Goal: Feedback & Contribution: Contribute content

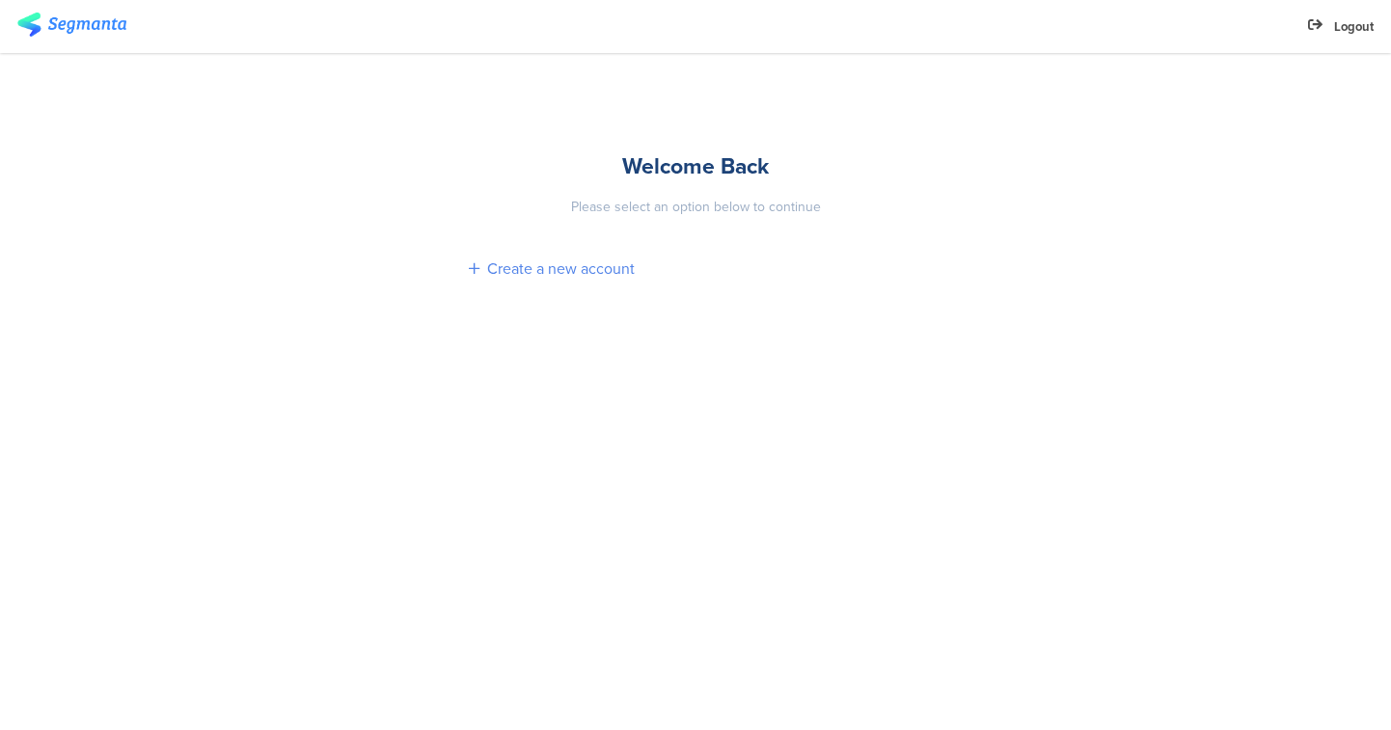
click at [563, 270] on div "Create a new account" at bounding box center [561, 269] width 148 height 22
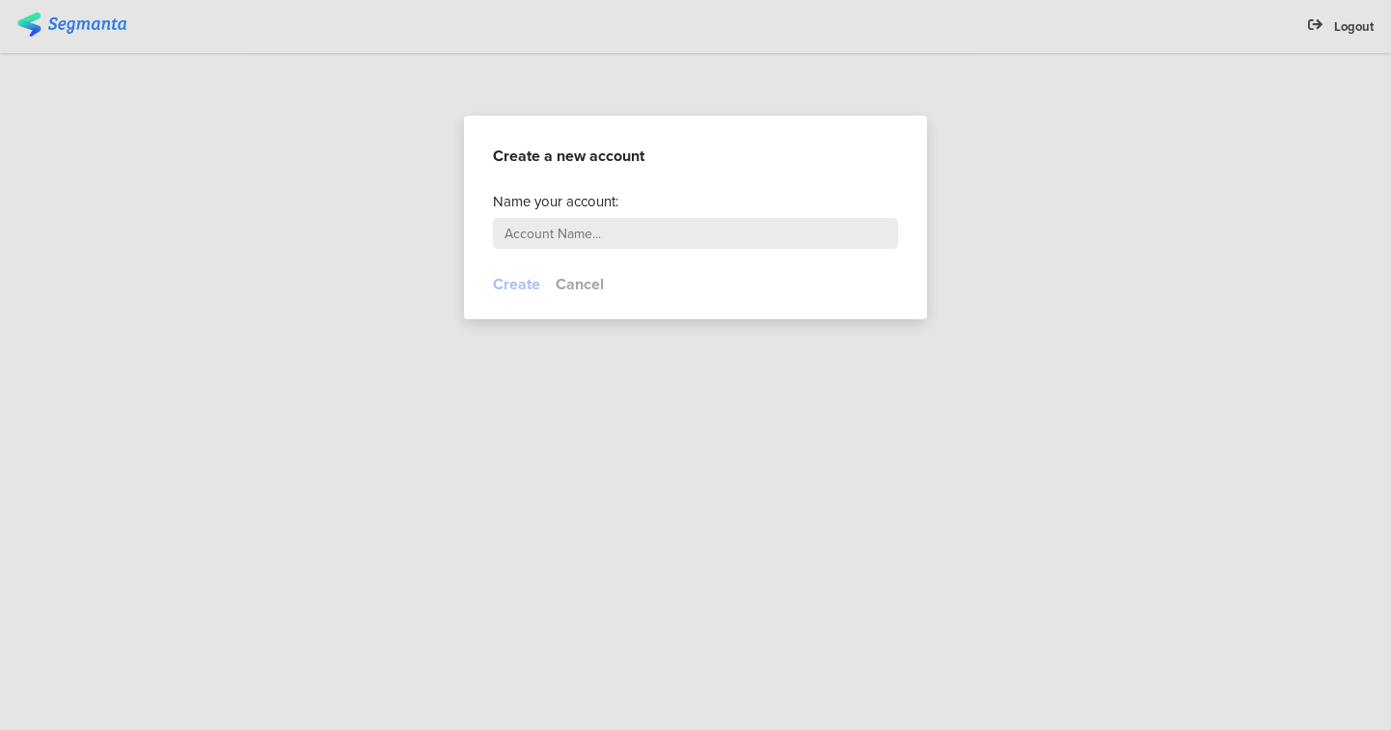
click at [520, 284] on div at bounding box center [516, 284] width 47 height 22
click at [585, 277] on button "Cancel" at bounding box center [580, 284] width 48 height 22
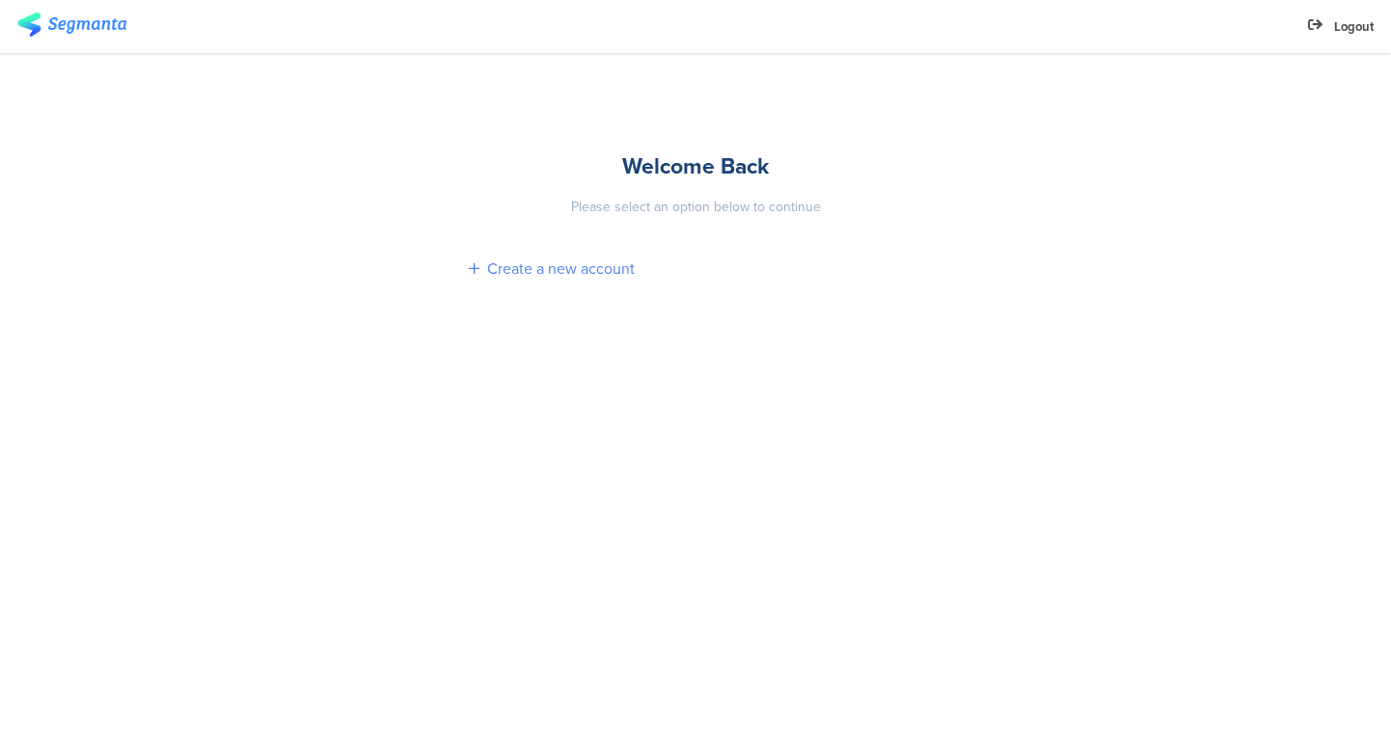
click at [540, 274] on div "Create a new account" at bounding box center [561, 269] width 148 height 22
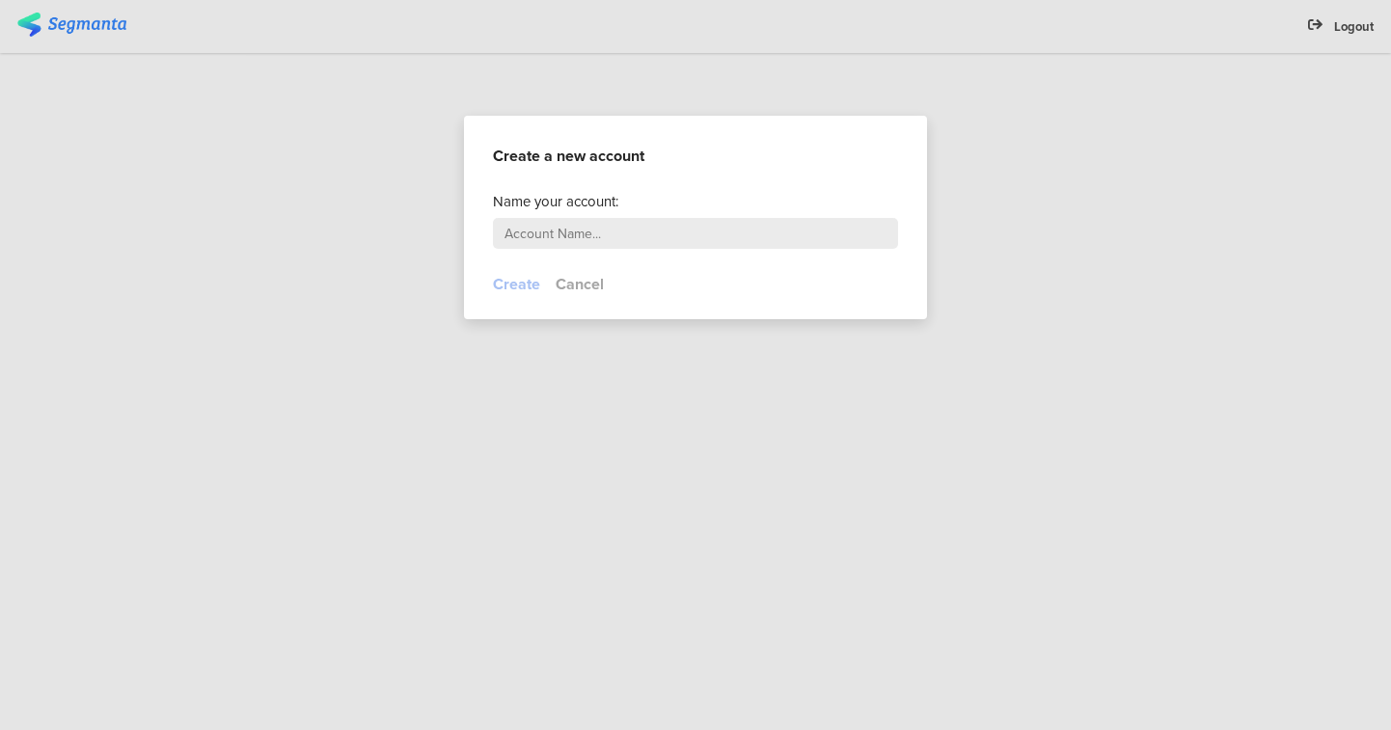
click at [570, 230] on input "text" at bounding box center [695, 233] width 405 height 31
type input "Girish"
click at [513, 288] on button "Create" at bounding box center [516, 284] width 47 height 22
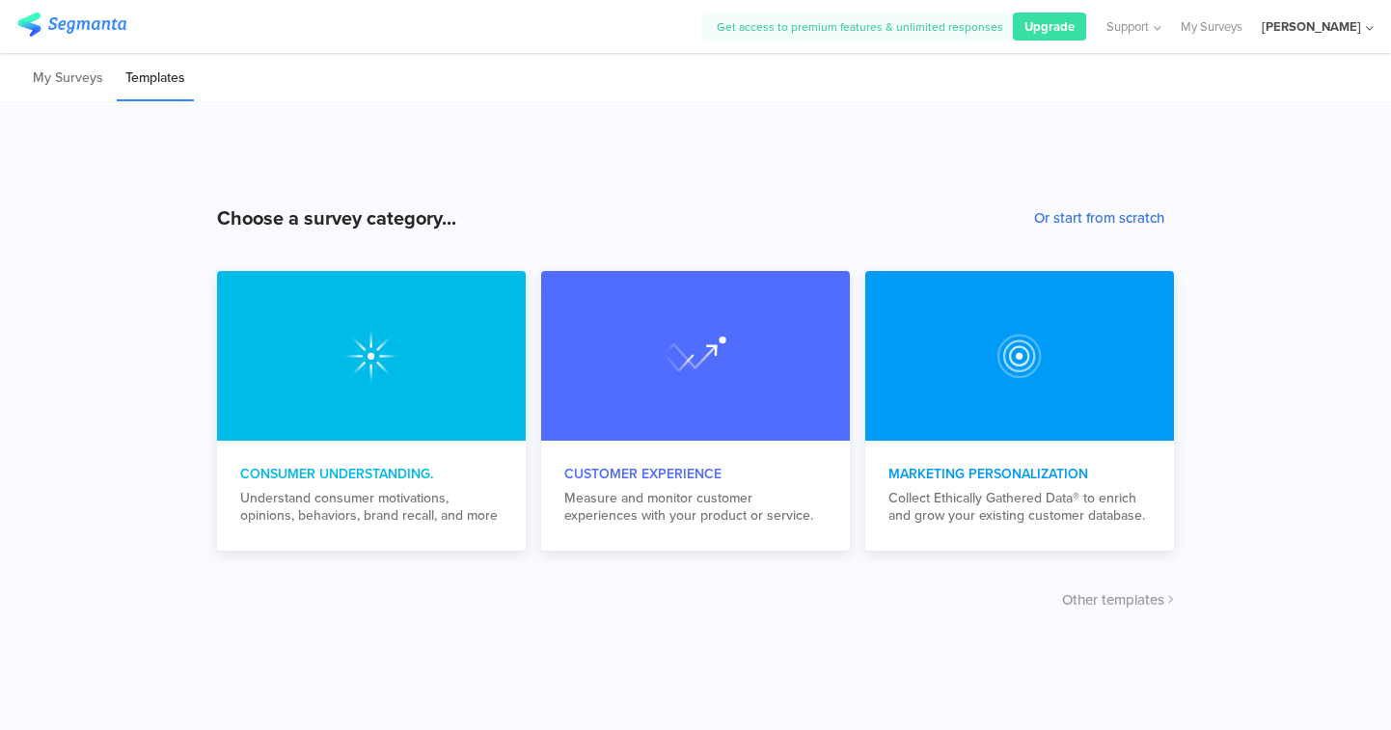
click at [1099, 222] on button "Or start from scratch" at bounding box center [1099, 217] width 130 height 21
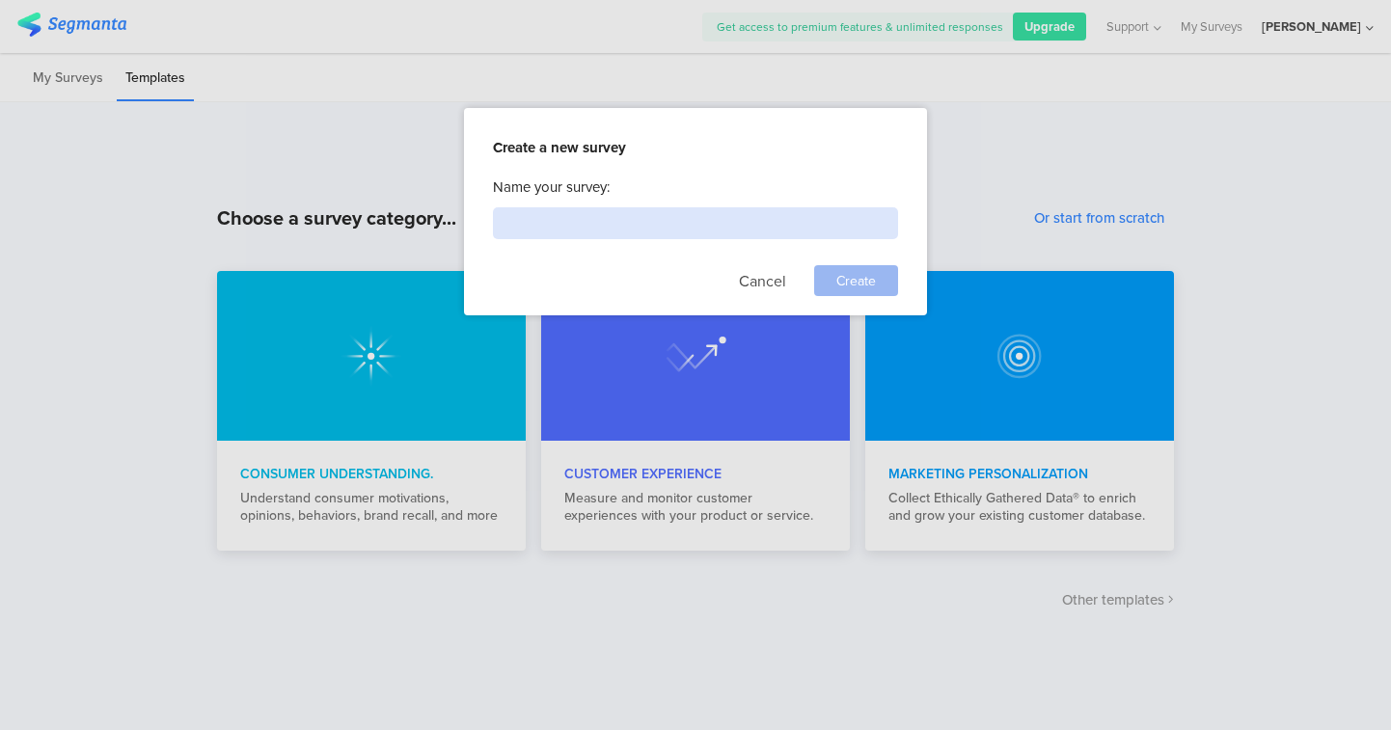
click at [731, 226] on input at bounding box center [695, 223] width 405 height 32
type input "Segmenta"
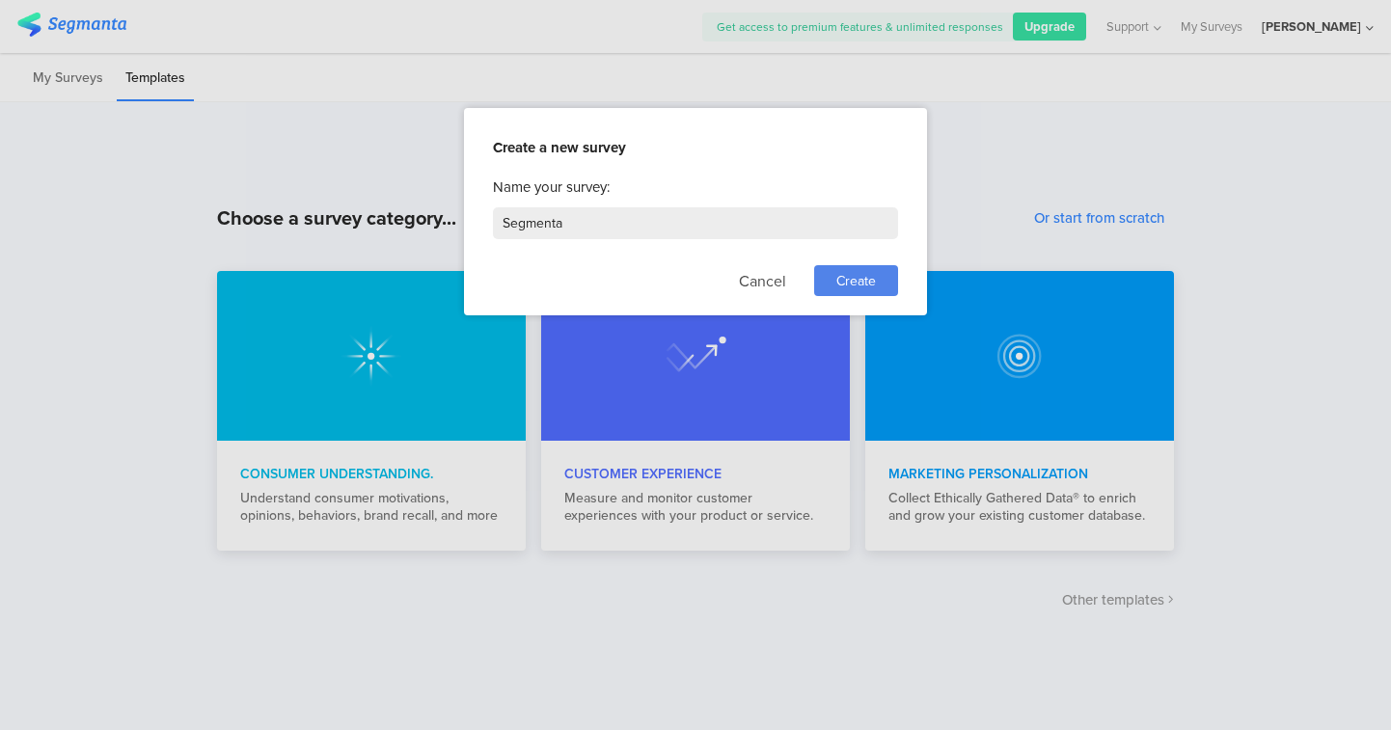
click at [859, 294] on div "Create" at bounding box center [856, 280] width 84 height 31
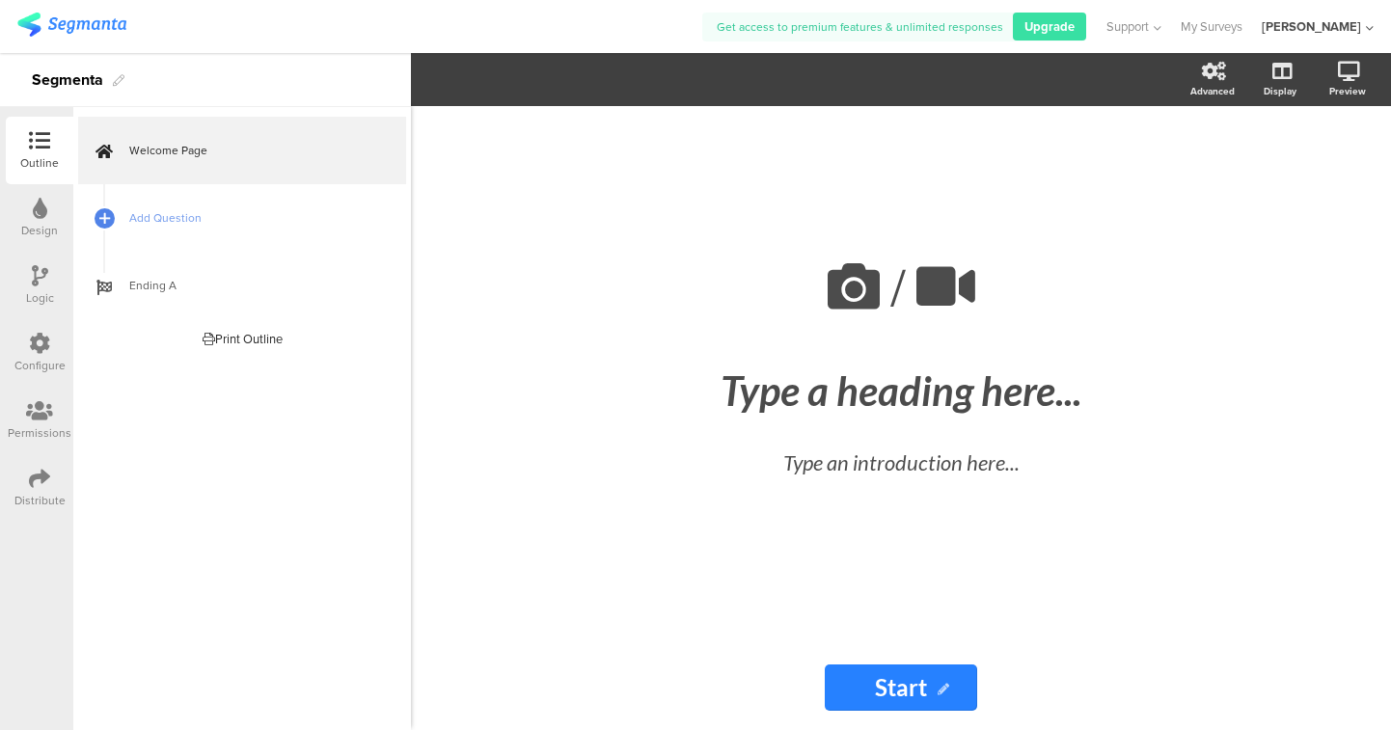
click at [896, 692] on input "Start" at bounding box center [901, 688] width 152 height 46
click at [896, 407] on div "Type a heading here..." at bounding box center [901, 391] width 714 height 48
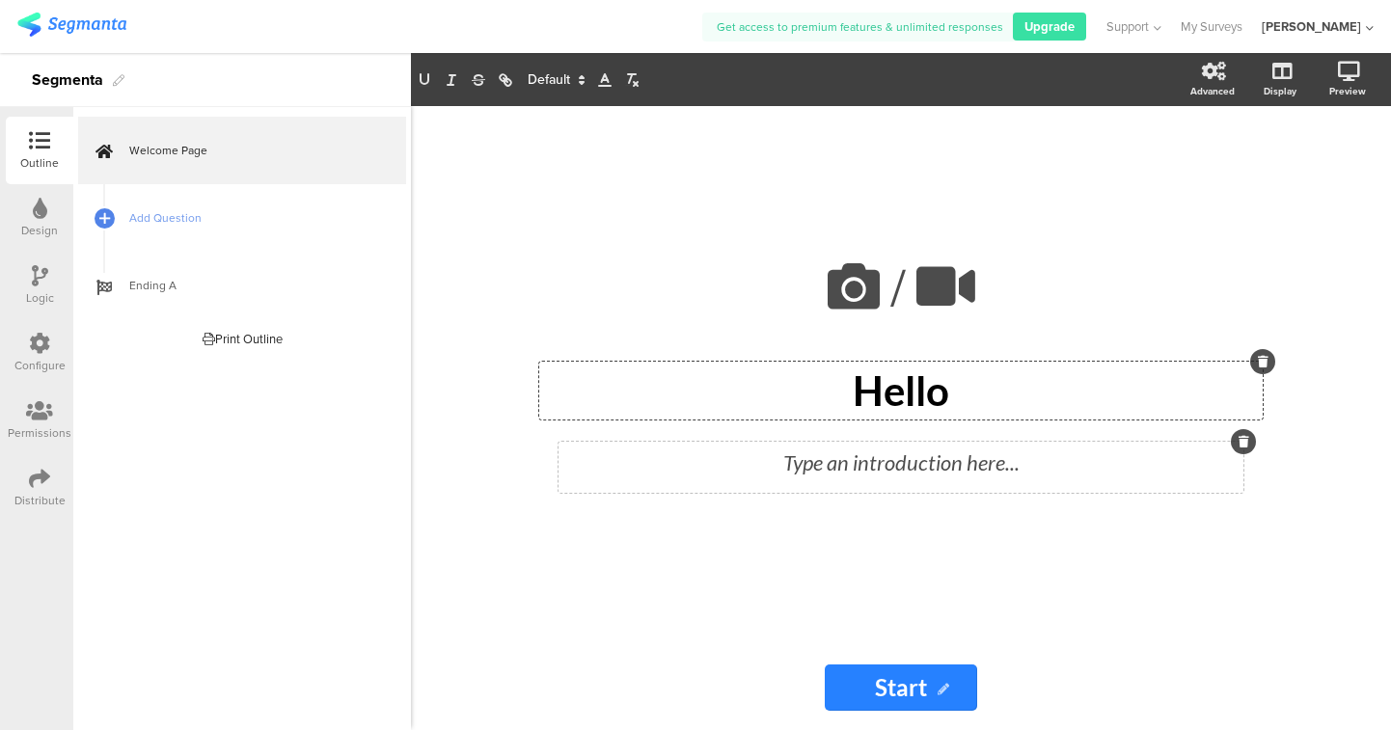
click at [866, 464] on div "Type an introduction here..." at bounding box center [900, 463] width 675 height 32
click at [93, 213] on div at bounding box center [104, 218] width 27 height 27
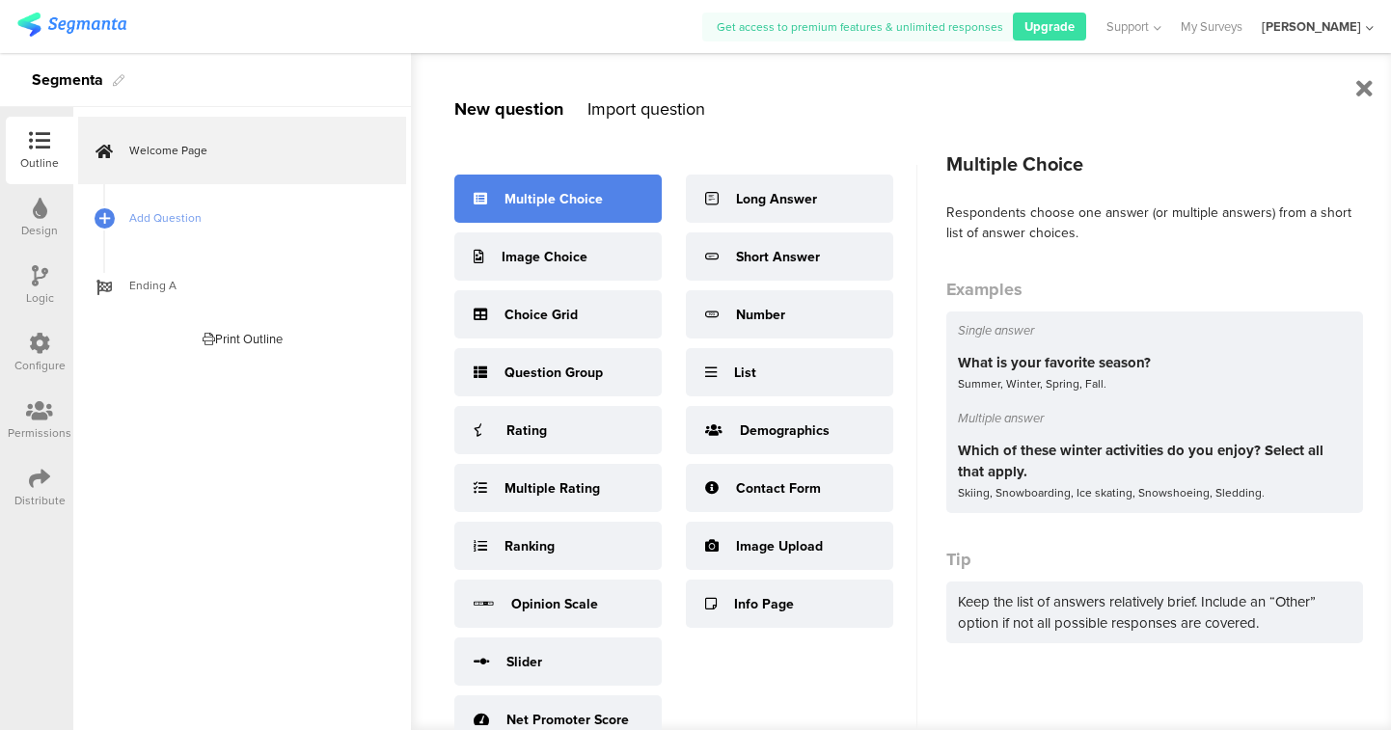
click at [559, 210] on div "Multiple Choice" at bounding box center [557, 199] width 207 height 48
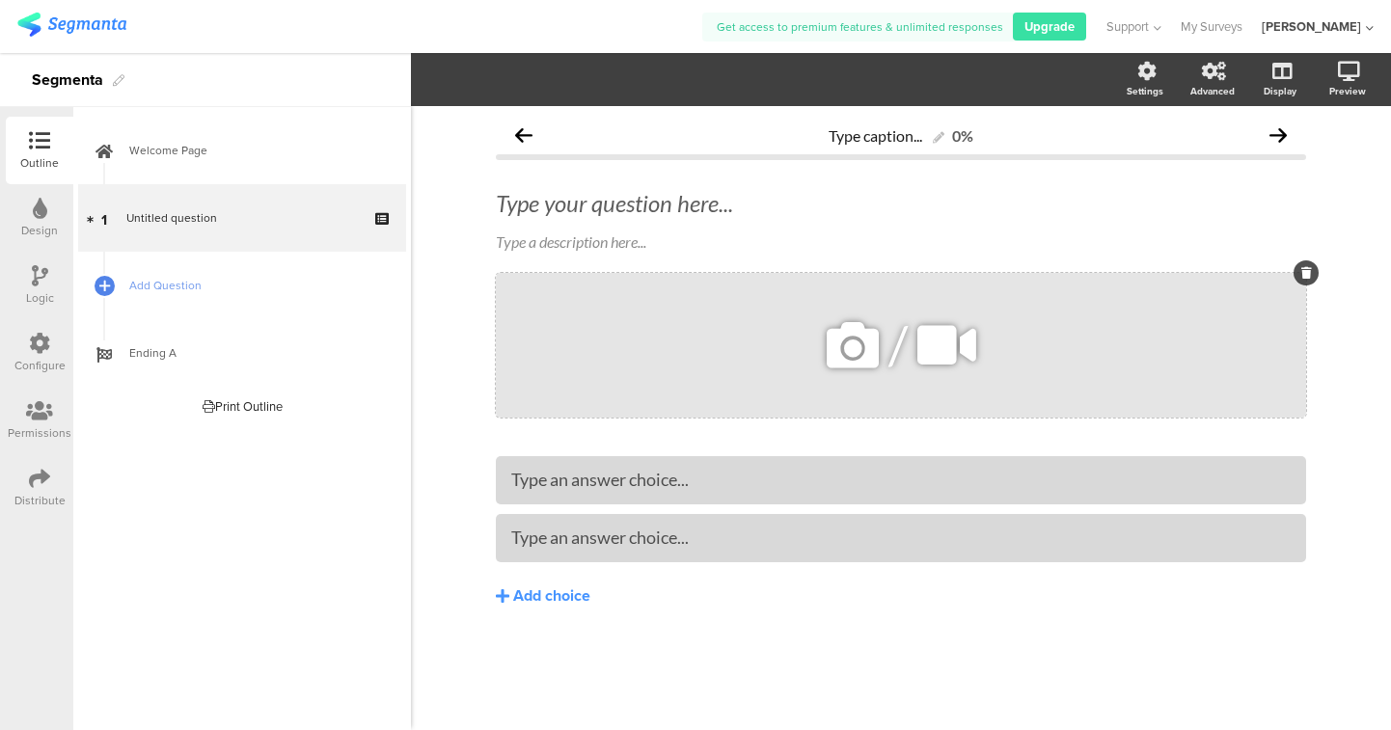
click at [617, 334] on div "/" at bounding box center [901, 345] width 810 height 145
click at [655, 242] on div "Type a description here..." at bounding box center [901, 241] width 810 height 18
click at [610, 498] on div at bounding box center [901, 480] width 810 height 48
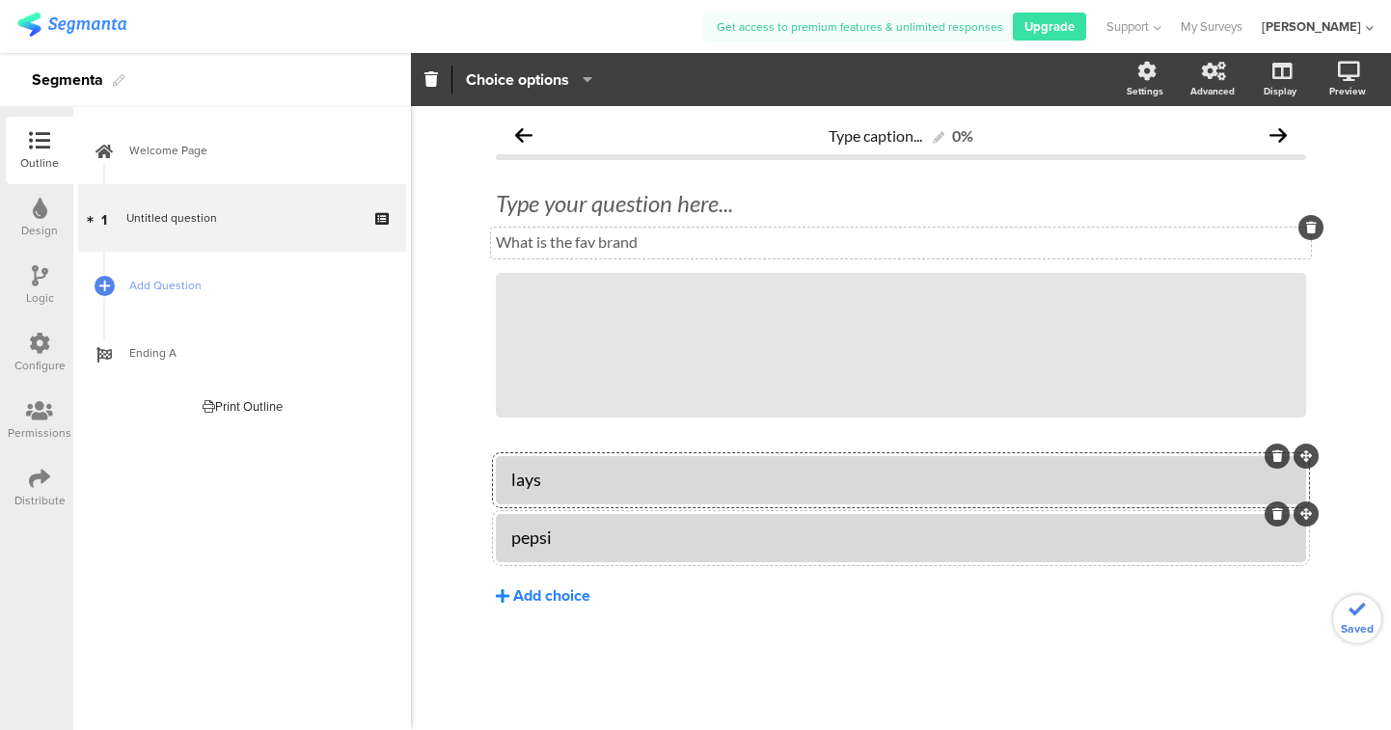
click at [565, 590] on div "Add choice" at bounding box center [551, 597] width 77 height 20
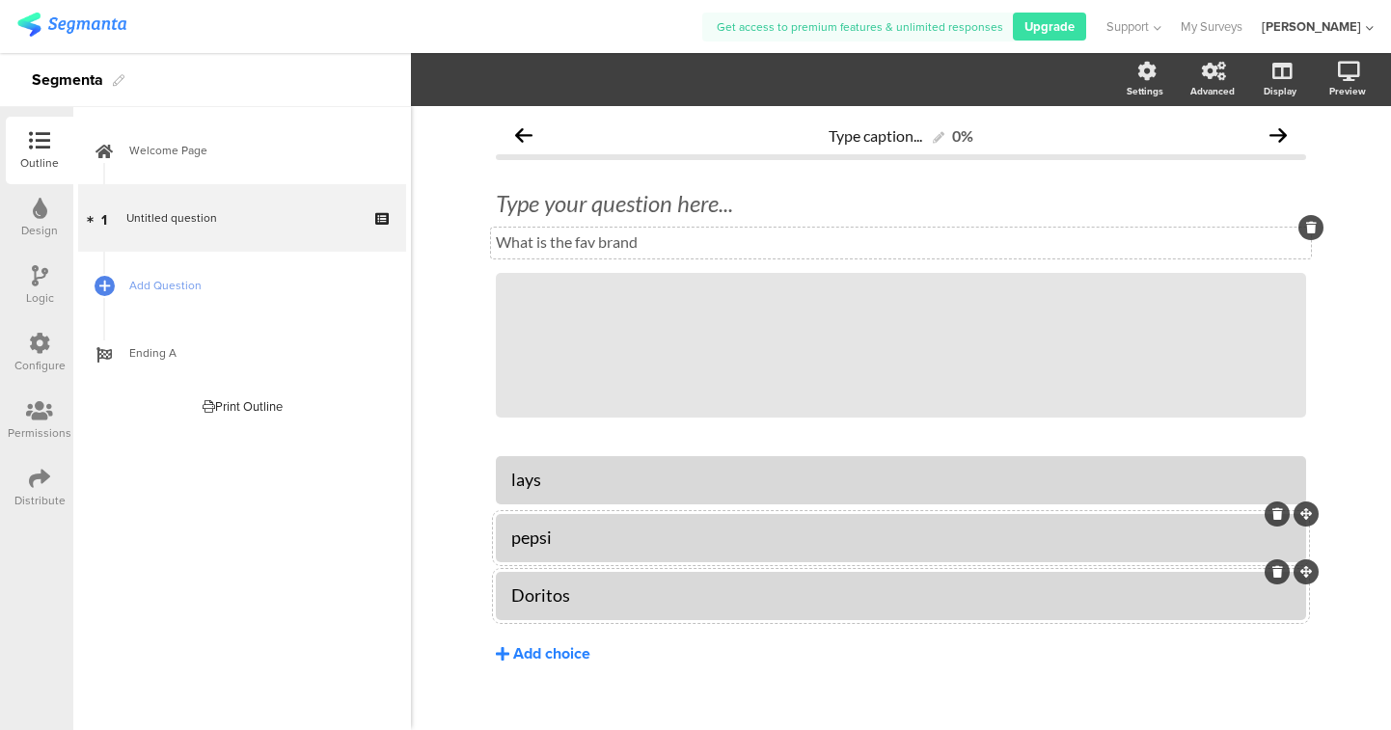
click at [804, 667] on button "Add choice" at bounding box center [901, 654] width 810 height 48
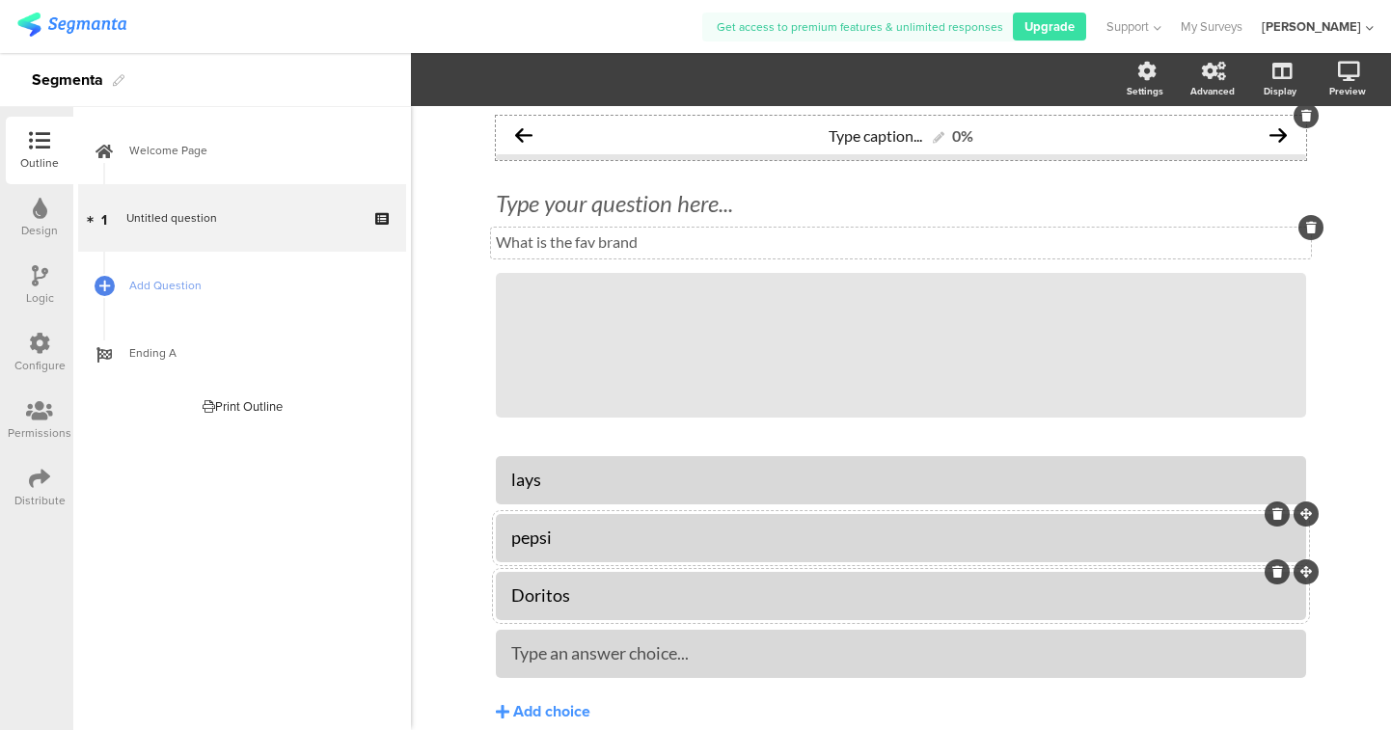
click at [1273, 129] on icon at bounding box center [1277, 134] width 17 height 17
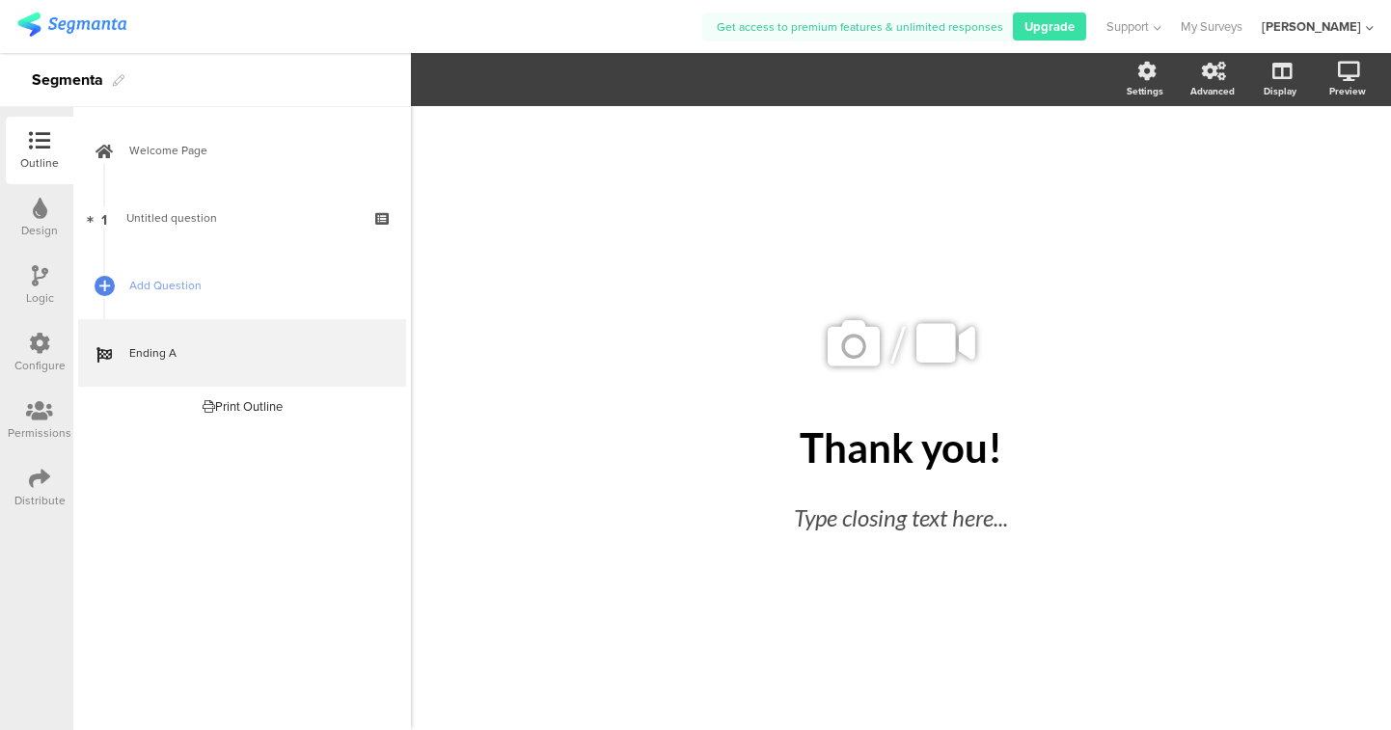
click at [239, 485] on div "Welcome Page 1 Untitled question Add Question Ending A Print Outline Welcome Pa…" at bounding box center [242, 418] width 338 height 623
click at [1347, 107] on div "Preview" at bounding box center [1299, 153] width 145 height 92
click at [1345, 63] on icon at bounding box center [1349, 71] width 22 height 19
click at [1287, 170] on icon at bounding box center [1279, 172] width 20 height 18
click at [223, 397] on div "Print Outline" at bounding box center [243, 406] width 80 height 18
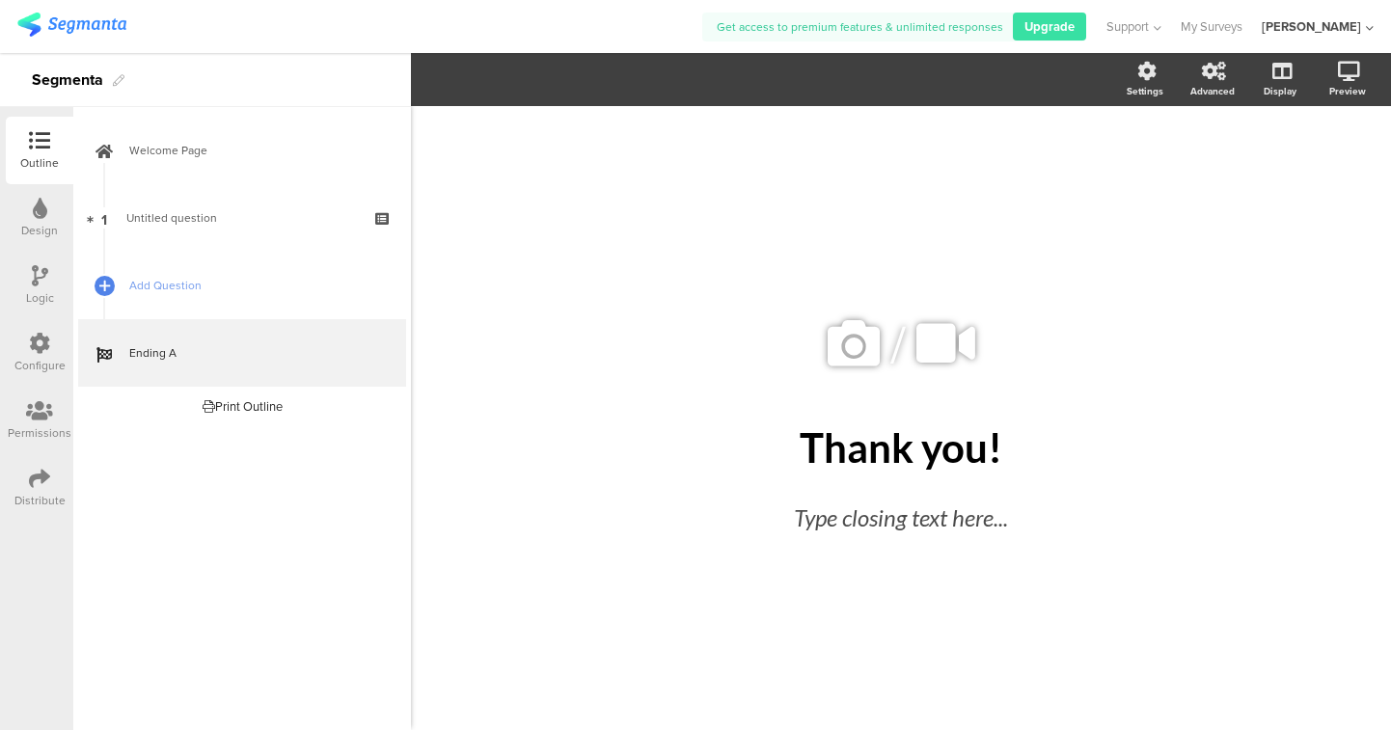
click at [280, 442] on div "Welcome Page 1 Untitled question Add Question Ending A Print Outline Welcome Pa…" at bounding box center [242, 418] width 338 height 623
click at [1134, 80] on div "Settings" at bounding box center [1155, 80] width 68 height 48
click at [1056, 57] on section "Settings Advanced Display Preview" at bounding box center [901, 79] width 980 height 53
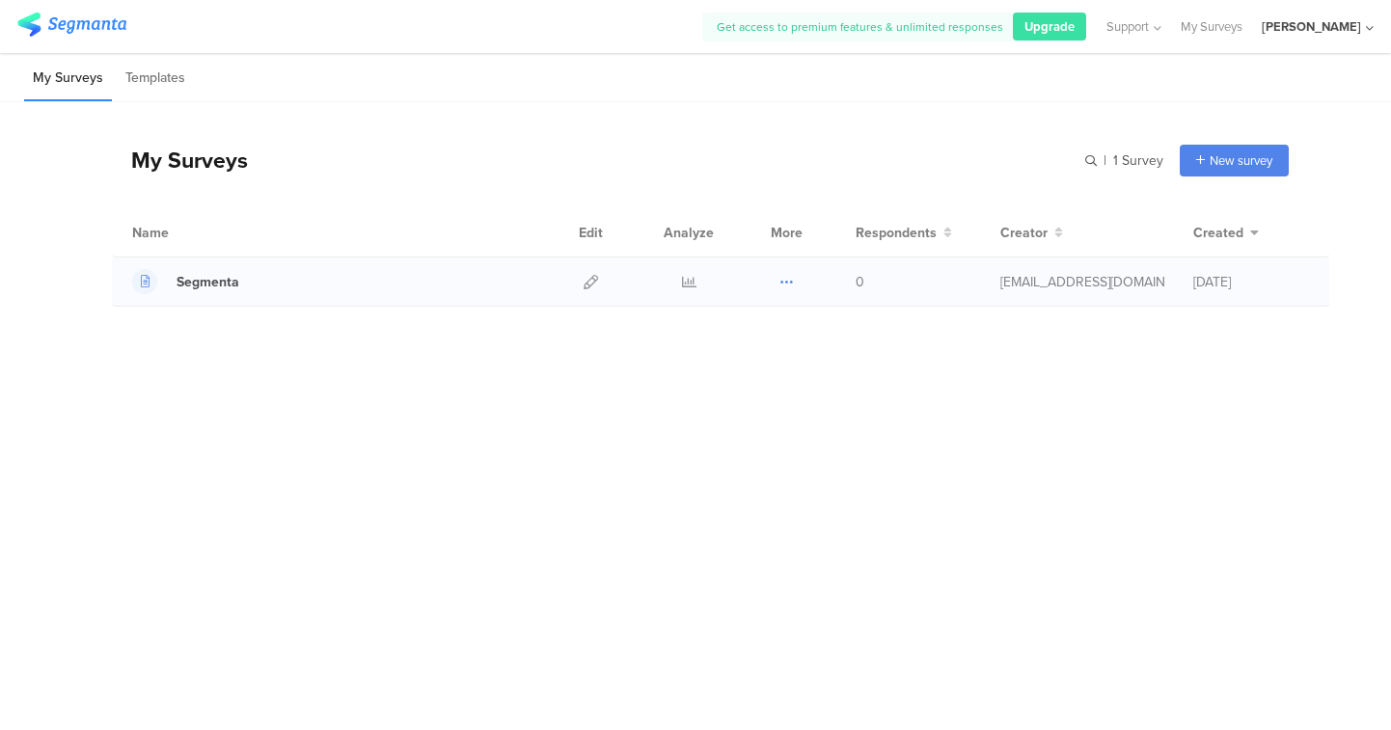
click at [782, 280] on icon at bounding box center [786, 282] width 14 height 14
click at [701, 288] on div at bounding box center [689, 282] width 58 height 48
click at [691, 284] on icon at bounding box center [689, 282] width 14 height 14
click at [782, 281] on icon at bounding box center [786, 282] width 14 height 14
click at [1003, 386] on div "My Surveys | 1 Survey New survey Start from scratch Choose from templates Name …" at bounding box center [695, 368] width 1391 height 532
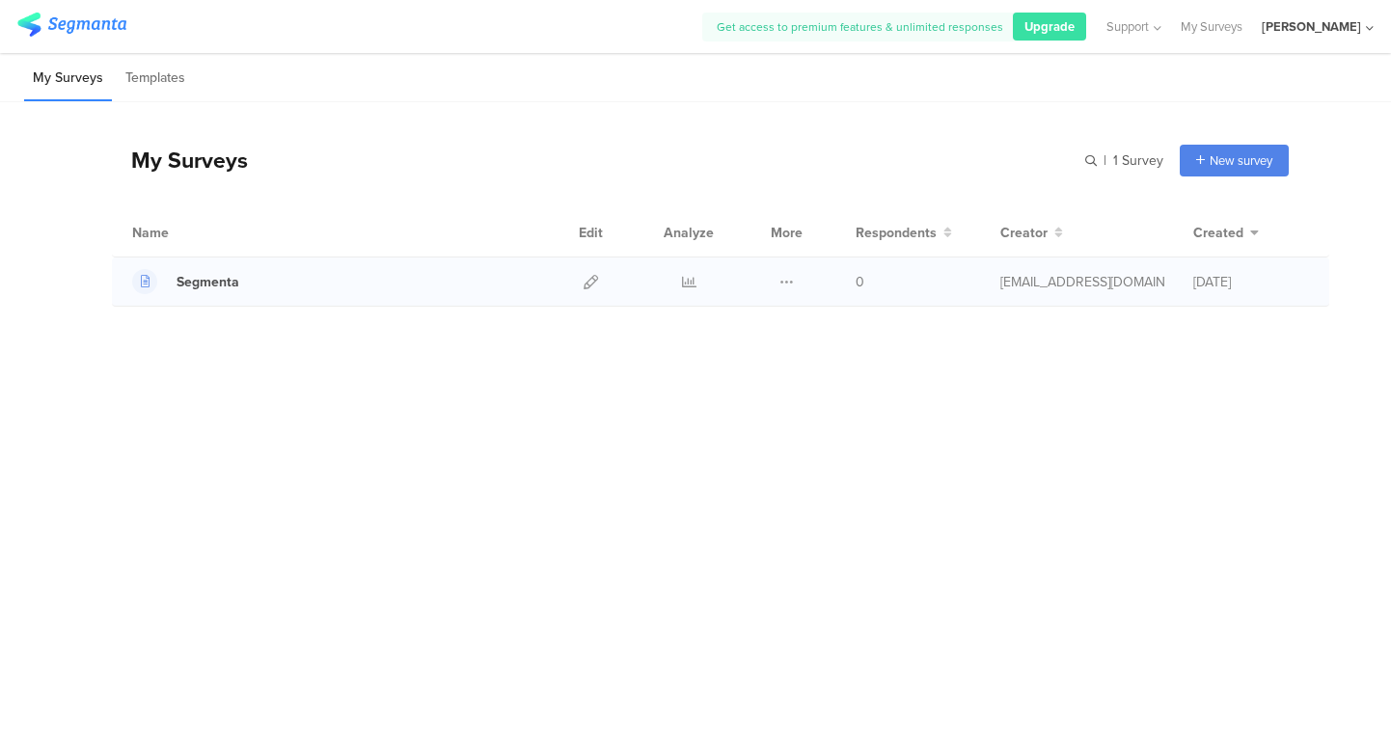
click at [1050, 296] on div "Segmenta Duplicate" at bounding box center [720, 282] width 1217 height 49
click at [1023, 278] on div "girish.cholaraju.contractor@pepsico.com" at bounding box center [1082, 282] width 164 height 20
click at [199, 286] on div "Segmenta" at bounding box center [208, 282] width 63 height 20
click at [791, 291] on button at bounding box center [786, 282] width 14 height 48
click at [749, 368] on link "Export" at bounding box center [749, 365] width 106 height 35
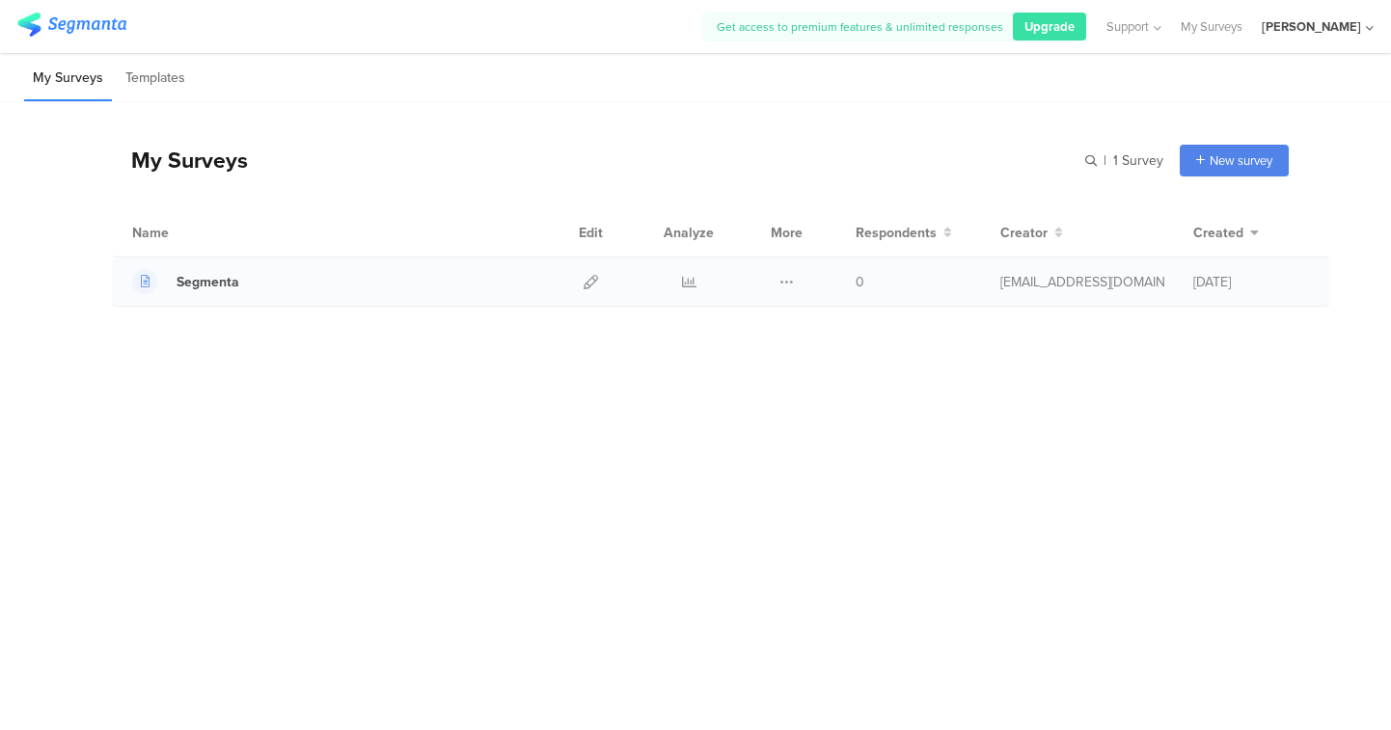
click at [768, 282] on div "Duplicate Export Delete" at bounding box center [786, 282] width 41 height 48
click at [789, 278] on icon at bounding box center [786, 282] width 14 height 14
click at [999, 321] on div "My Surveys | 1 Survey New survey Start from scratch Choose from templates Name …" at bounding box center [700, 218] width 1177 height 233
click at [688, 281] on icon at bounding box center [689, 282] width 14 height 14
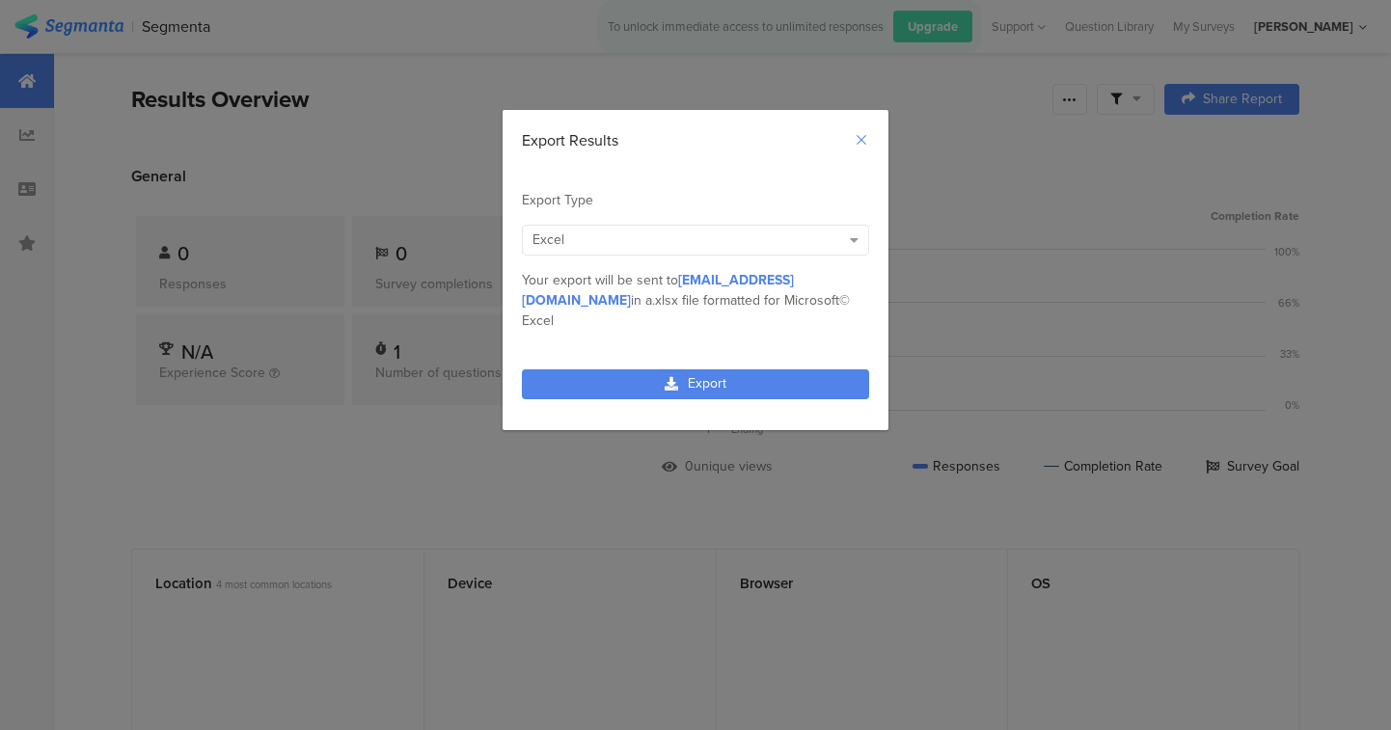
click at [864, 130] on button "Close" at bounding box center [861, 140] width 15 height 22
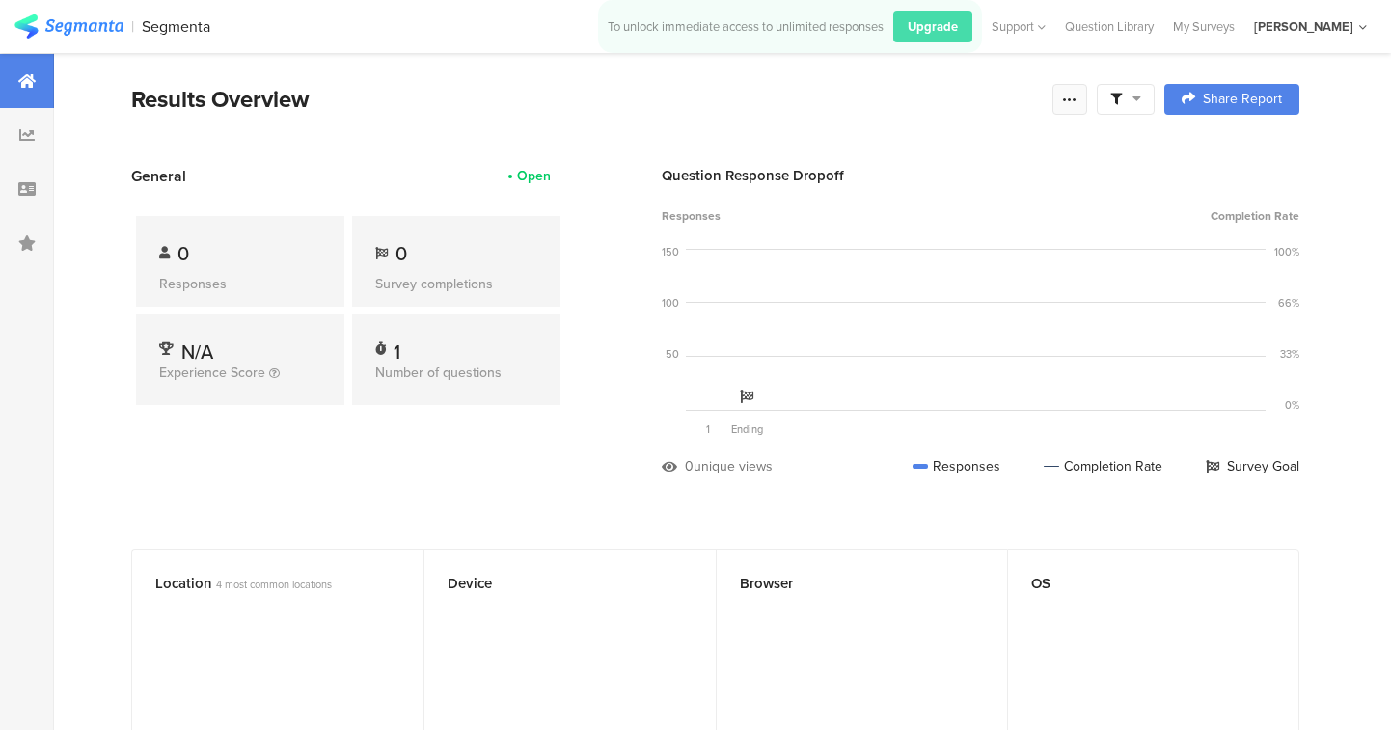
click at [1078, 105] on div at bounding box center [1069, 99] width 35 height 31
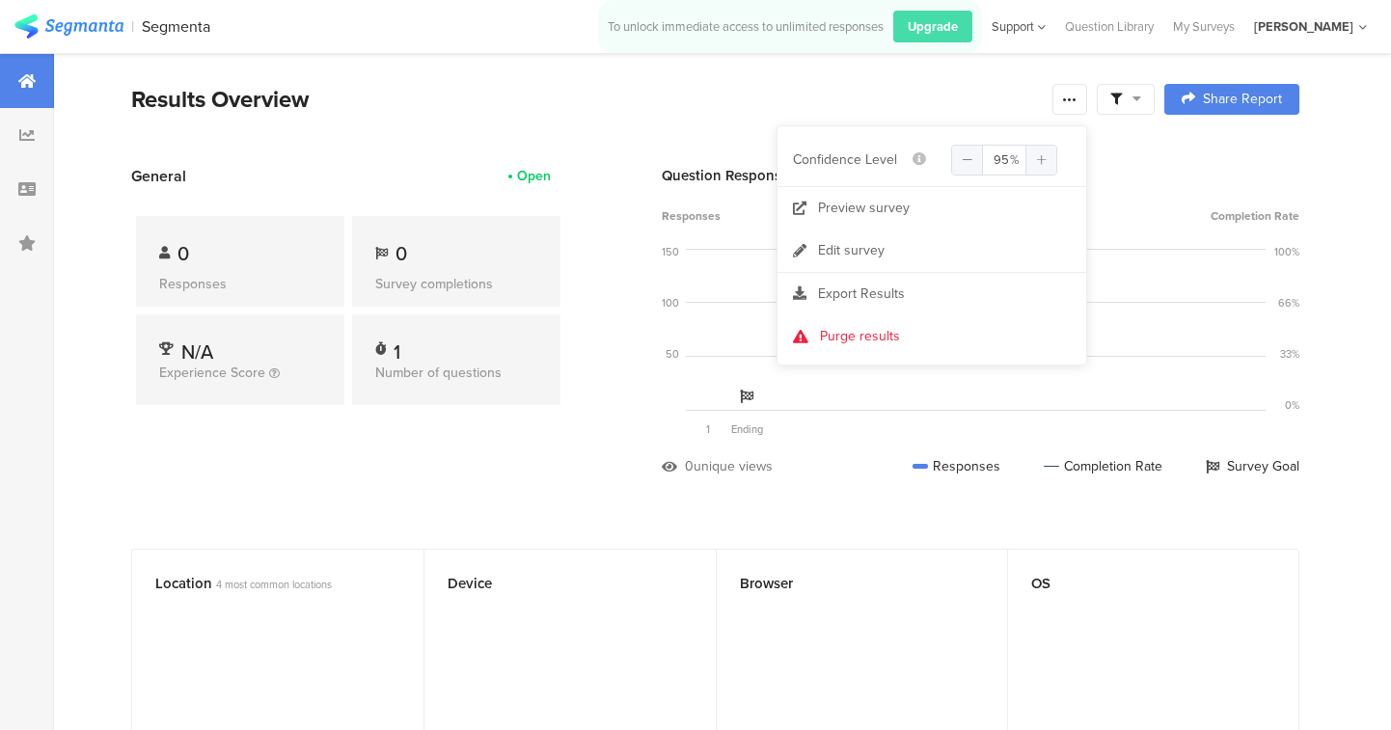
click at [1046, 41] on div "Support" at bounding box center [1019, 27] width 54 height 30
